Goal: Transaction & Acquisition: Purchase product/service

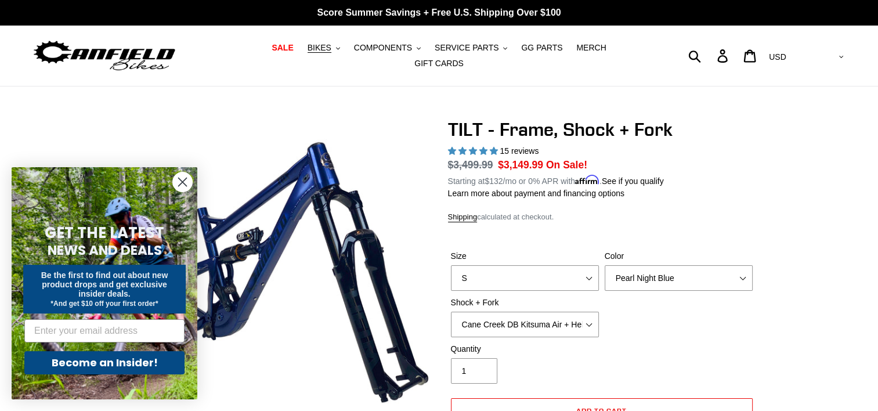
click at [177, 183] on circle "Close dialog" at bounding box center [182, 181] width 19 height 19
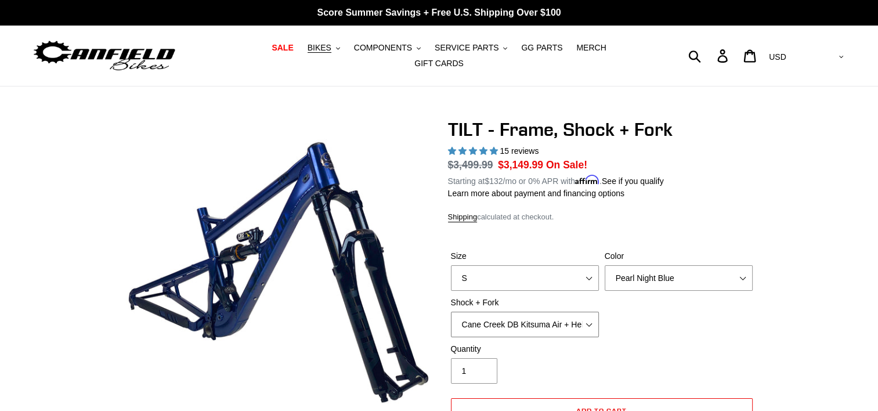
click at [511, 312] on select "Cane Creek DB Kitsuma Air + Helm MKII 140mm Cane Creek DB Kitsuma Air + Fox 36 …" at bounding box center [525, 325] width 148 height 26
click at [451, 312] on select "Cane Creek DB Kitsuma Air + Helm MKII 140mm Cane Creek DB Kitsuma Air + Fox 36 …" at bounding box center [525, 325] width 148 height 26
click at [524, 316] on select "Cane Creek DB Kitsuma Air + Helm MKII 140mm Cane Creek DB Kitsuma Air + Fox 36 …" at bounding box center [525, 325] width 148 height 26
select select "Cane Creek DB Kitsuma Air + Helm MKII 140mm"
click at [451, 312] on select "Cane Creek DB Kitsuma Air + Helm MKII 140mm Cane Creek DB Kitsuma Air + Fox 36 …" at bounding box center [525, 325] width 148 height 26
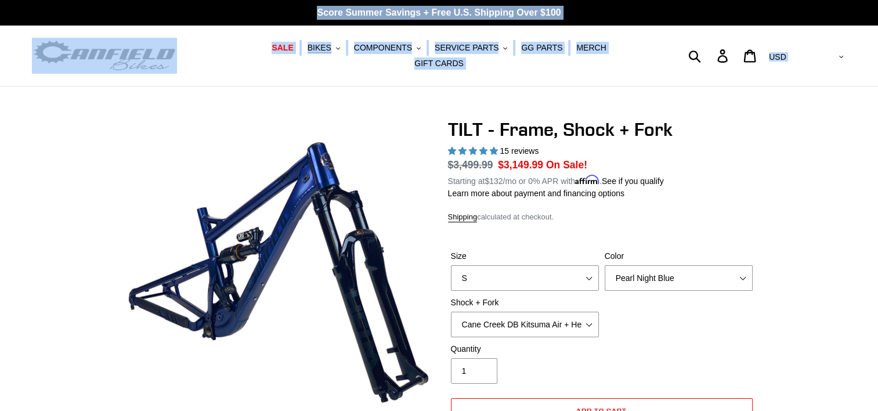
drag, startPoint x: 53, startPoint y: 129, endPoint x: 143, endPoint y: -38, distance: 189.1
drag, startPoint x: 143, startPoint y: -38, endPoint x: 78, endPoint y: 121, distance: 171.1
click at [242, 60] on ul "SALE BIKES .cls-1{fill:#231f20} SHOP ALL BIKES SHOP DEMO BIKES - On SALE Now! J…" at bounding box center [440, 55] width 408 height 31
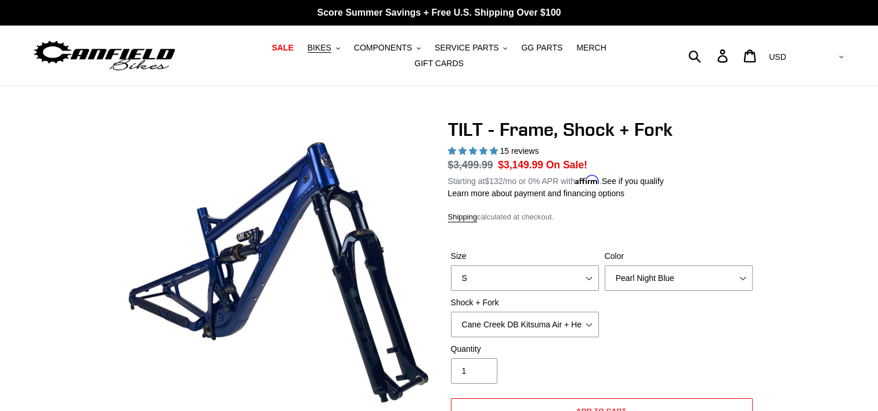
click at [525, 120] on h1 "TILT - Frame, Shock + Fork" at bounding box center [602, 129] width 308 height 22
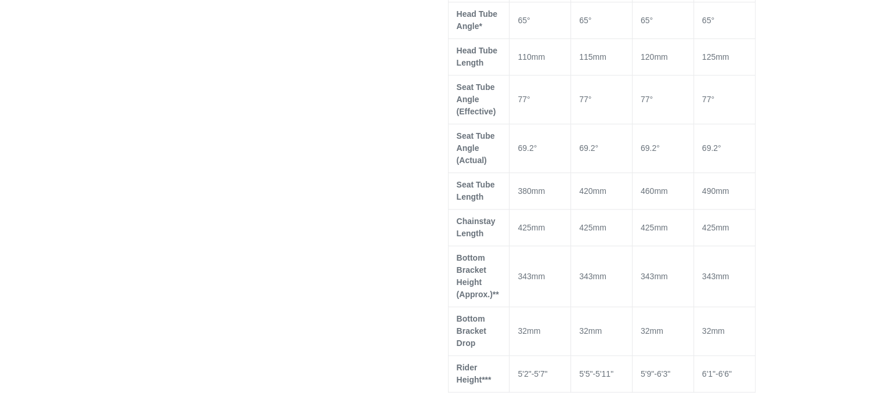
scroll to position [917, 0]
